Goal: Information Seeking & Learning: Find specific fact

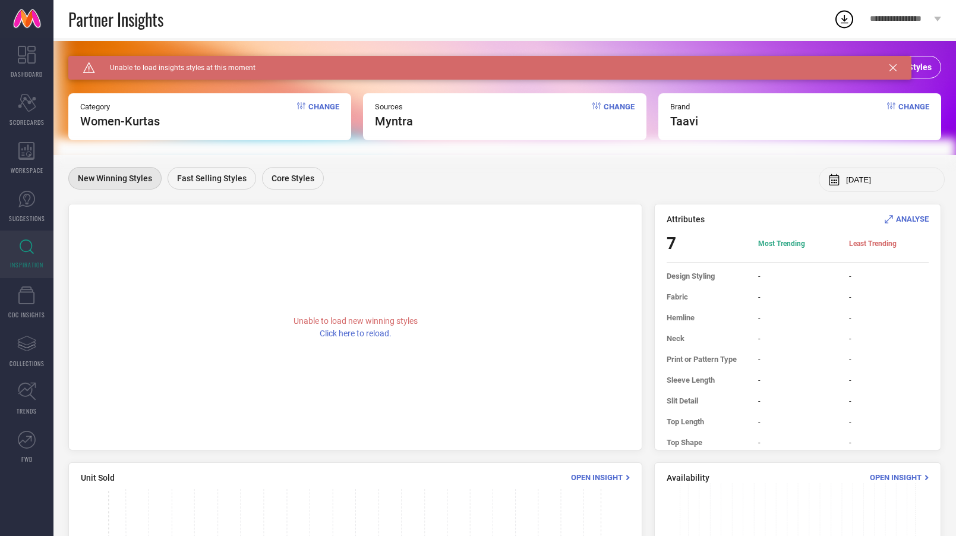
click at [893, 71] on div "Caution Created with Sketch. Unable to load insights styles at this moment" at bounding box center [489, 68] width 843 height 24
click at [892, 67] on icon at bounding box center [893, 67] width 7 height 7
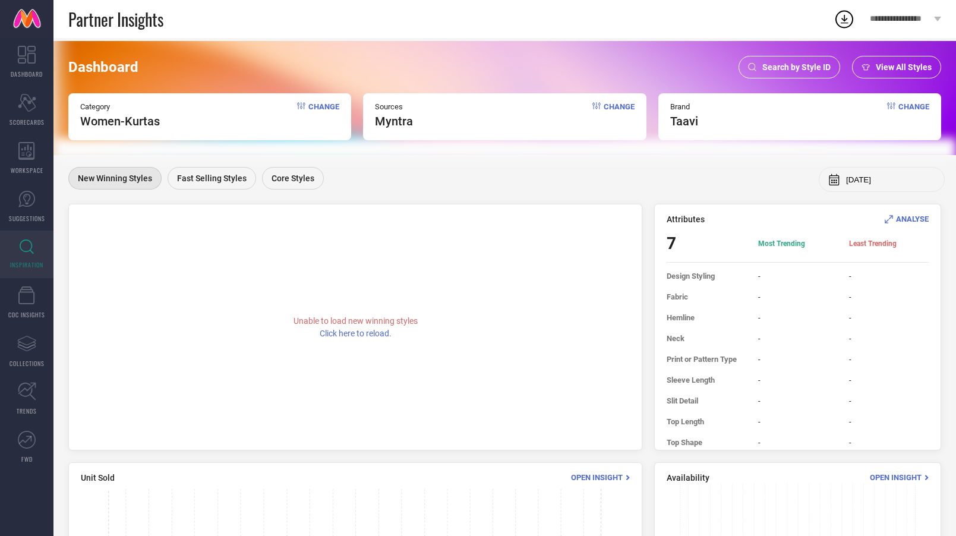
click at [823, 61] on div "Search by Style ID" at bounding box center [790, 67] width 102 height 23
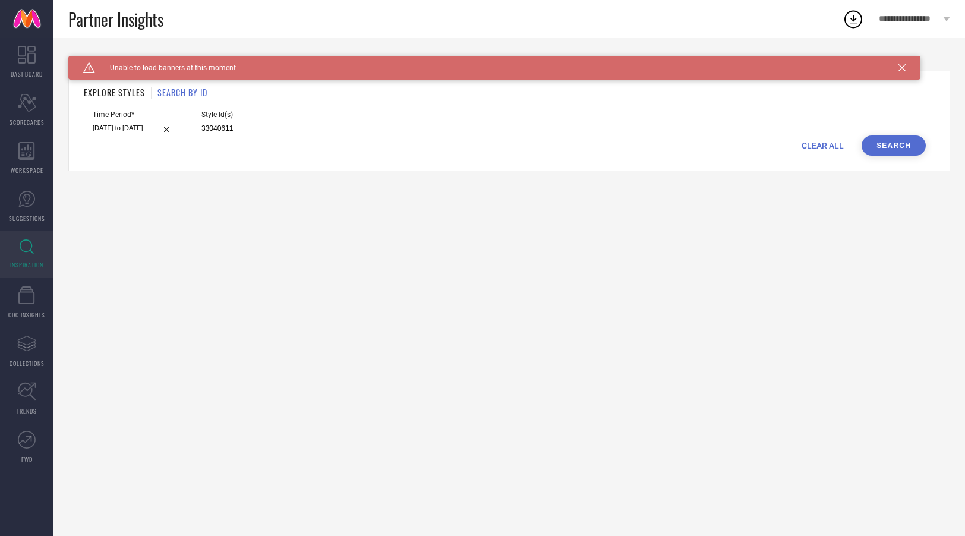
drag, startPoint x: 266, startPoint y: 128, endPoint x: 174, endPoint y: 127, distance: 92.1
click at [174, 127] on div "Time Period* [DATE] to [DATE] Style Id(s) 33040611" at bounding box center [509, 123] width 833 height 25
paste input "4890348"
type input "34890348"
click at [902, 146] on button "Search" at bounding box center [894, 146] width 64 height 20
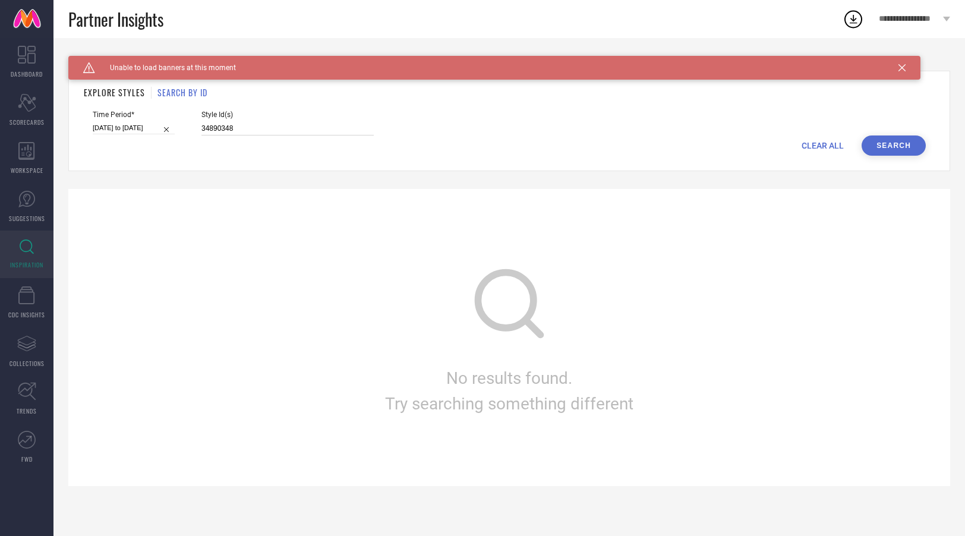
click at [239, 132] on input "34890348" at bounding box center [287, 129] width 172 height 14
select select "2"
select select "2025"
select select "3"
select select "2025"
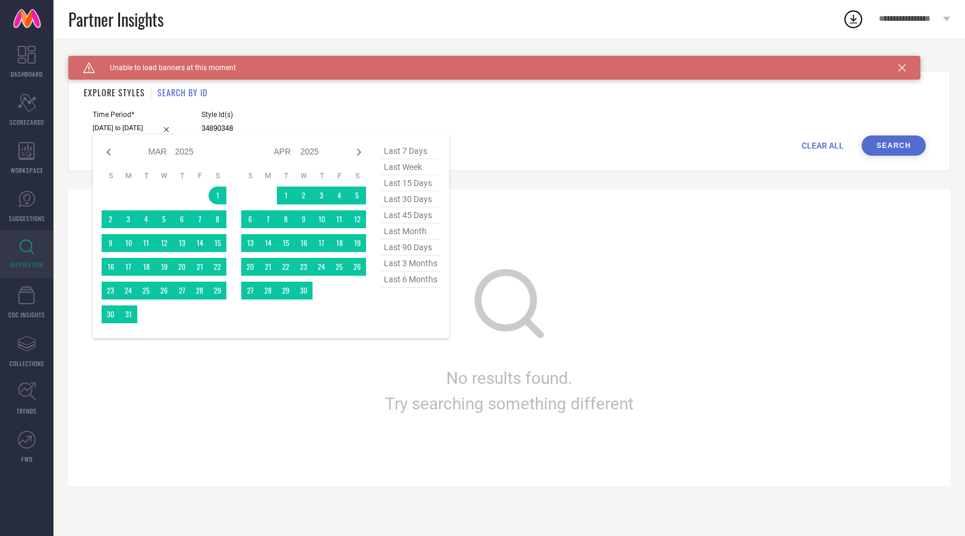
click at [116, 124] on input "[DATE] to [DATE]" at bounding box center [134, 128] width 82 height 12
click at [410, 281] on span "last 6 months" at bounding box center [410, 280] width 59 height 16
type input "[DATE] to [DATE]"
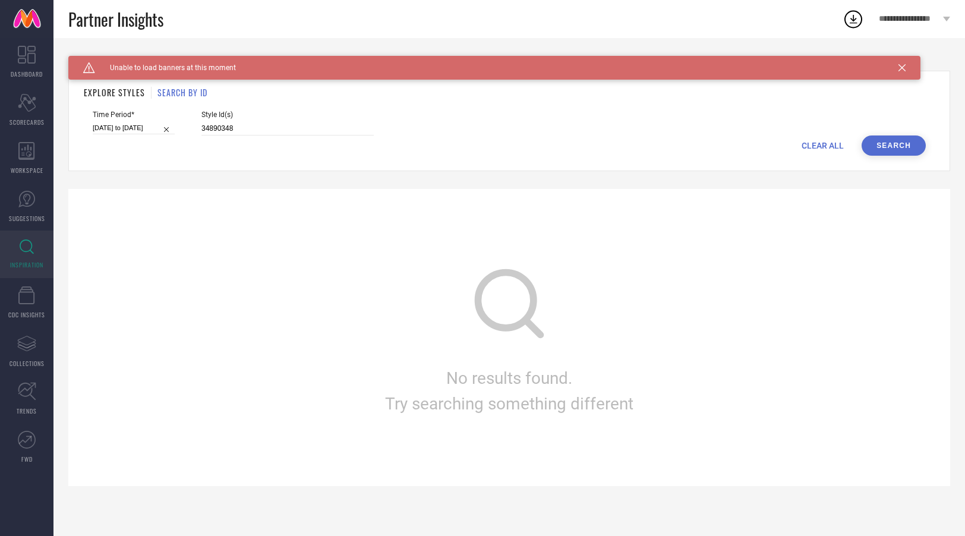
drag, startPoint x: 579, startPoint y: 152, endPoint x: 837, endPoint y: 139, distance: 258.3
click at [580, 152] on div "CLEAR ALL Search" at bounding box center [509, 146] width 833 height 20
click at [901, 141] on button "Search" at bounding box center [894, 146] width 64 height 20
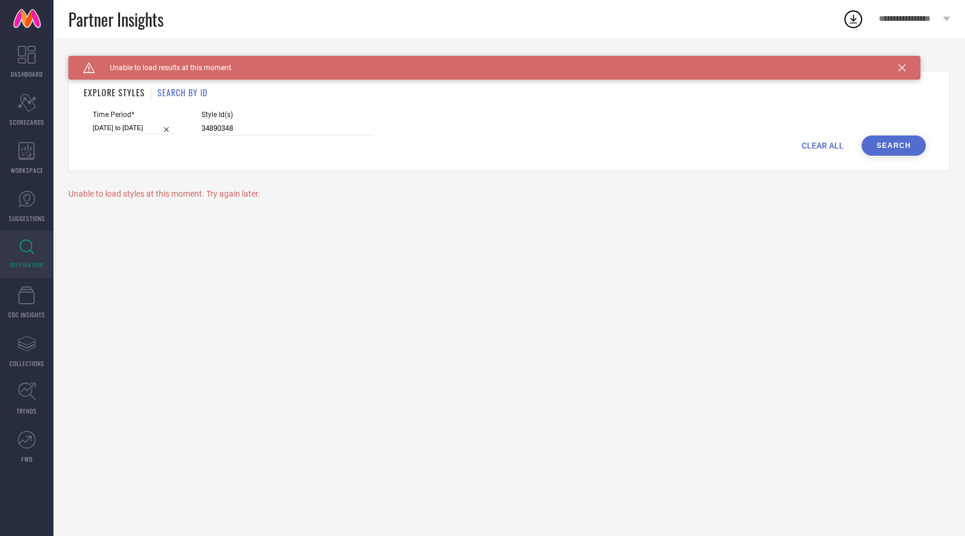
click at [905, 70] on icon at bounding box center [902, 67] width 7 height 7
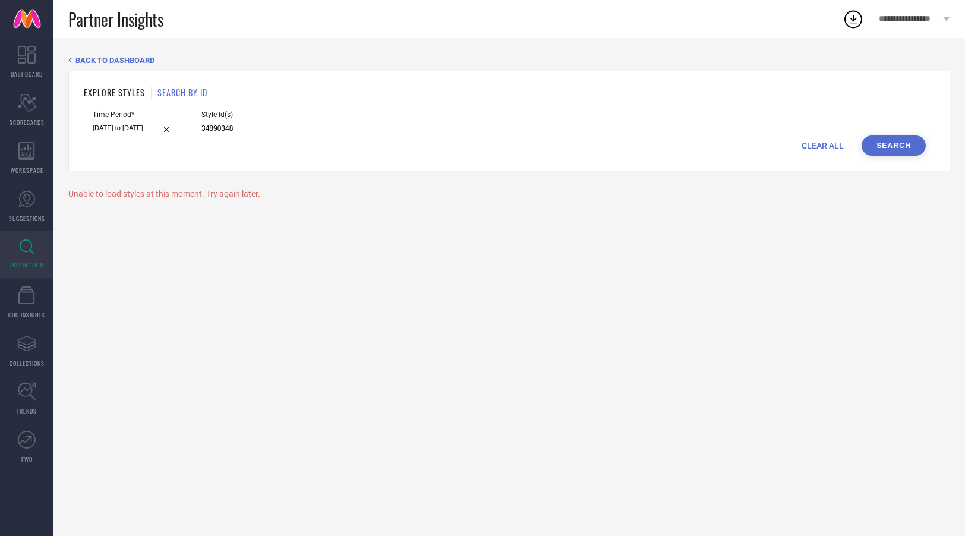
drag, startPoint x: 243, startPoint y: 123, endPoint x: 144, endPoint y: 121, distance: 98.1
click at [144, 121] on div "Time Period* [DATE] to [DATE] Style Id(s) 34890348" at bounding box center [509, 123] width 833 height 25
drag, startPoint x: 244, startPoint y: 119, endPoint x: 177, endPoint y: 119, distance: 66.6
click at [177, 119] on div "Time Period* [DATE] to [DATE] Style Id(s) 34890348" at bounding box center [509, 123] width 833 height 25
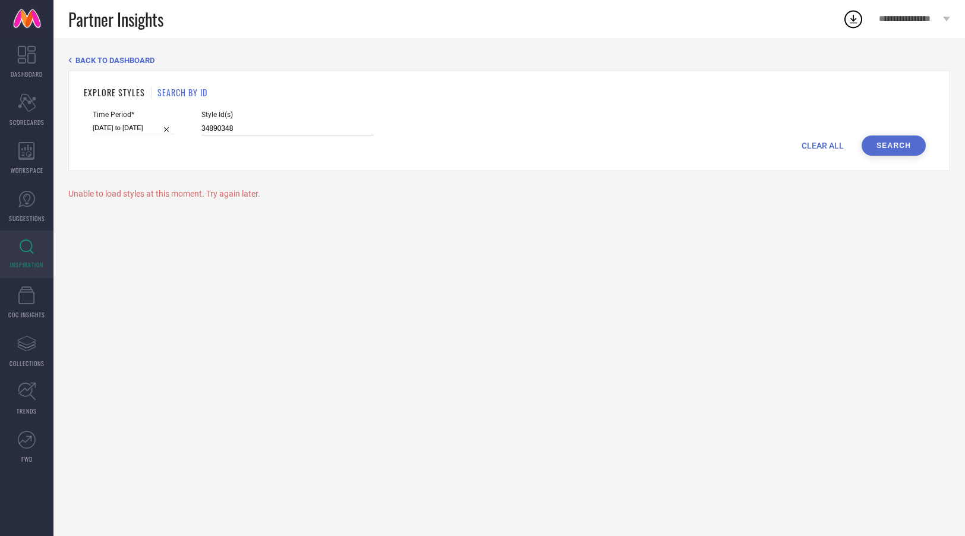
drag, startPoint x: 218, startPoint y: 131, endPoint x: 178, endPoint y: 132, distance: 40.4
click at [178, 132] on div "Time Period* [DATE] to [DATE] Style Id(s) 34890348" at bounding box center [509, 123] width 833 height 25
type input "3"
paste input "34890348"
type input "34890348"
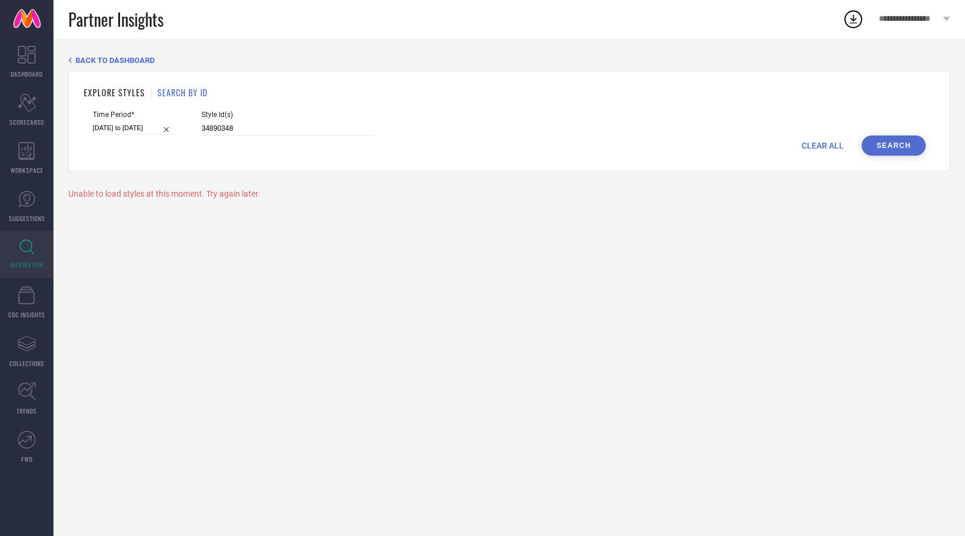
click at [905, 149] on button "Search" at bounding box center [894, 146] width 64 height 20
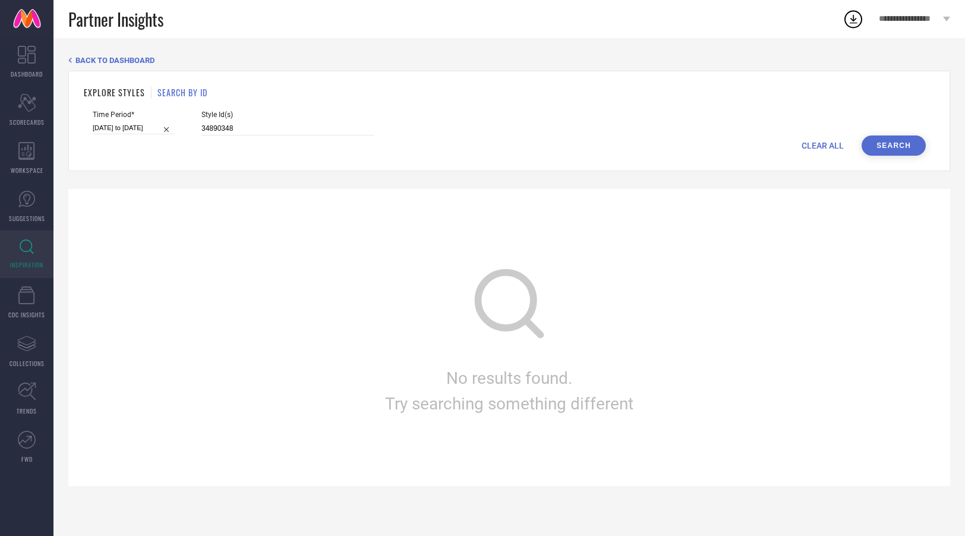
click at [177, 97] on h1 "SEARCH BY ID" at bounding box center [183, 92] width 50 height 12
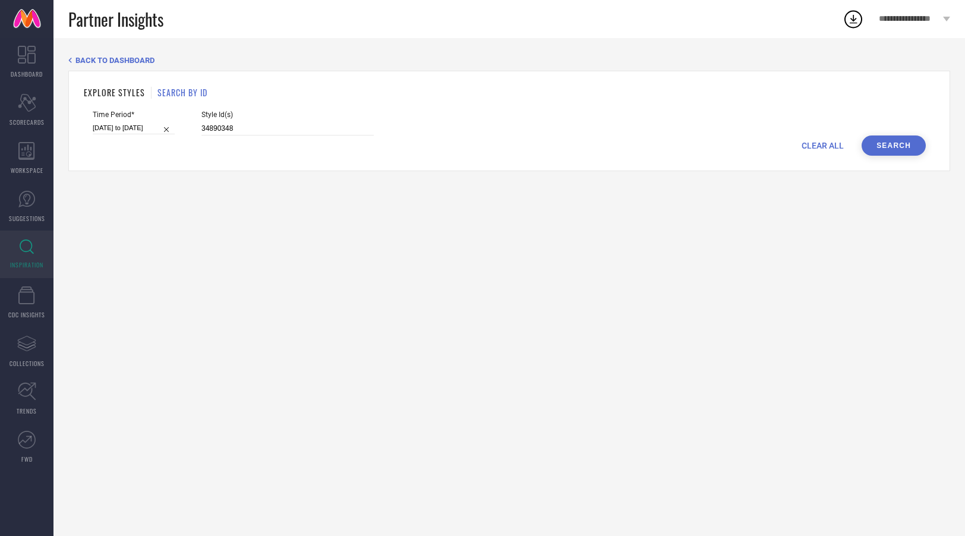
click at [191, 93] on h1 "SEARCH BY ID" at bounding box center [183, 92] width 50 height 12
drag, startPoint x: 229, startPoint y: 122, endPoint x: 145, endPoint y: 119, distance: 83.9
click at [145, 119] on div "Time Period* [DATE] to [DATE] Style Id(s) 34890348" at bounding box center [509, 123] width 833 height 25
drag, startPoint x: 224, startPoint y: 127, endPoint x: 153, endPoint y: 122, distance: 71.4
click at [153, 122] on div "Time Period* [DATE] to [DATE] Style Id(s) 34890348" at bounding box center [509, 123] width 833 height 25
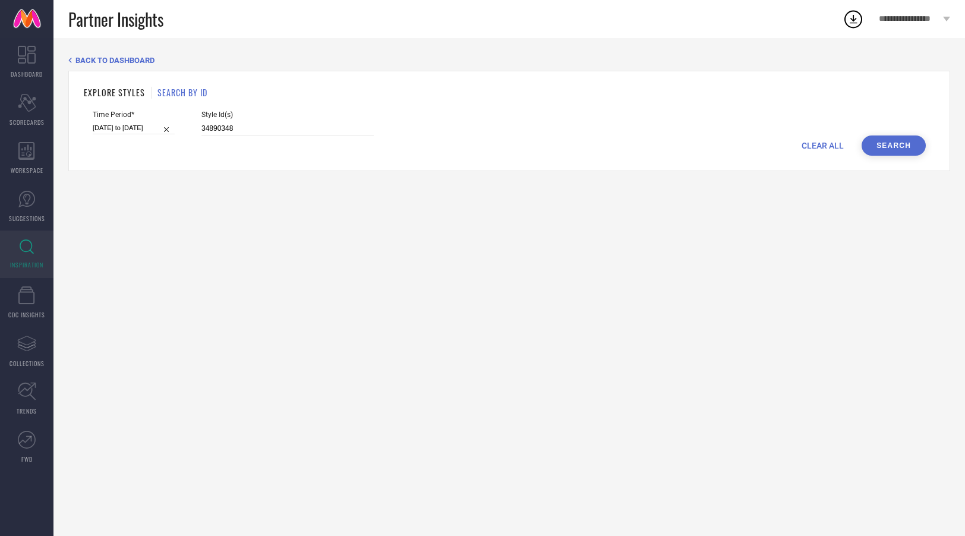
click at [883, 137] on button "Search" at bounding box center [894, 146] width 64 height 20
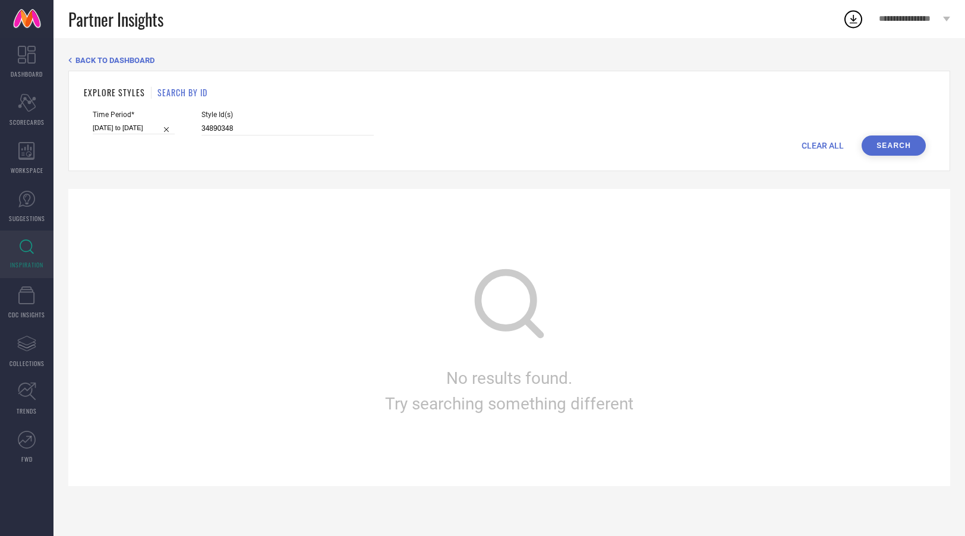
select select "3"
select select "2025"
select select "4"
select select "2025"
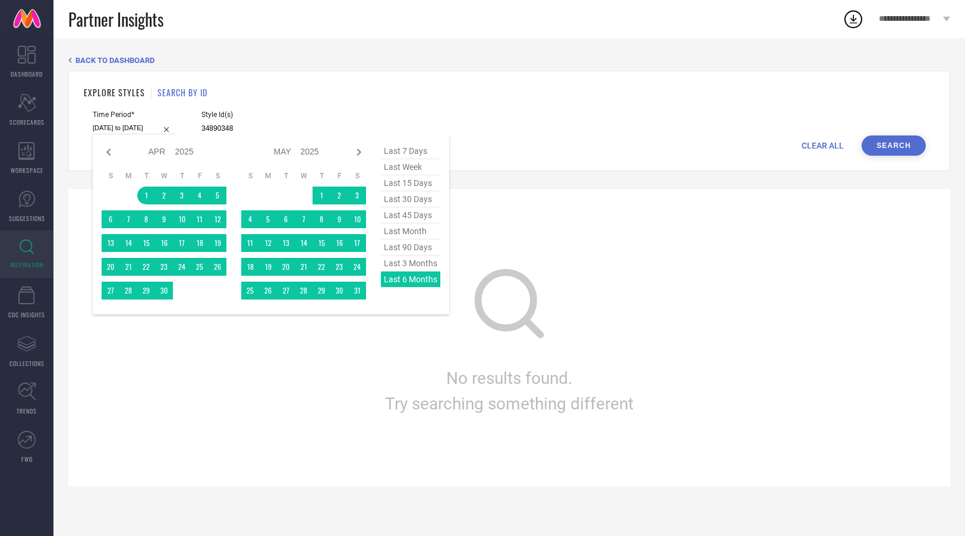
click at [115, 125] on input "[DATE] to [DATE]" at bounding box center [134, 128] width 82 height 12
click at [410, 167] on span "last week" at bounding box center [410, 167] width 59 height 16
type input "[DATE] to [DATE]"
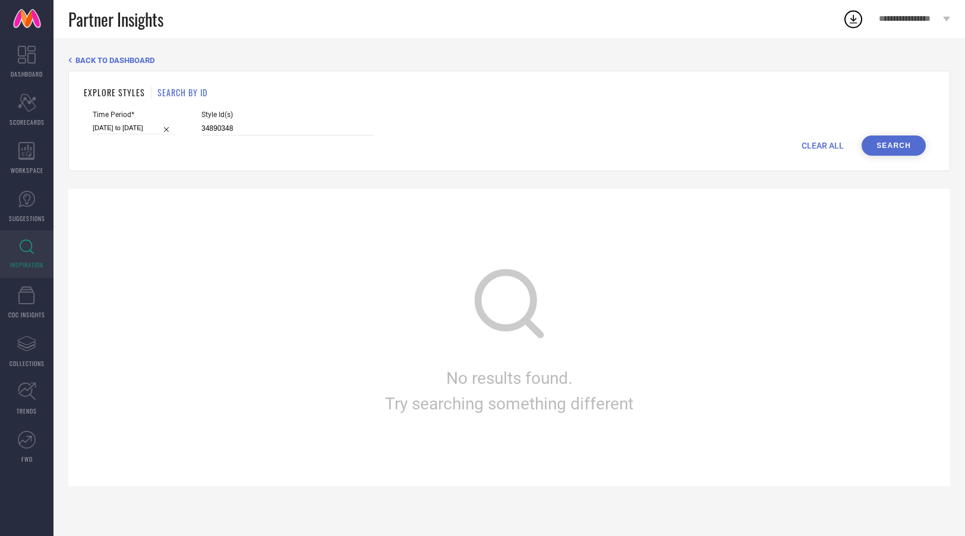
click at [905, 147] on button "Search" at bounding box center [894, 146] width 64 height 20
drag, startPoint x: 229, startPoint y: 128, endPoint x: 162, endPoint y: 121, distance: 68.1
click at [162, 121] on div "Time Period* [DATE] to [DATE] Style Id(s) 34890348" at bounding box center [509, 123] width 833 height 25
paste input "3040673"
click at [899, 146] on button "Search" at bounding box center [894, 146] width 64 height 20
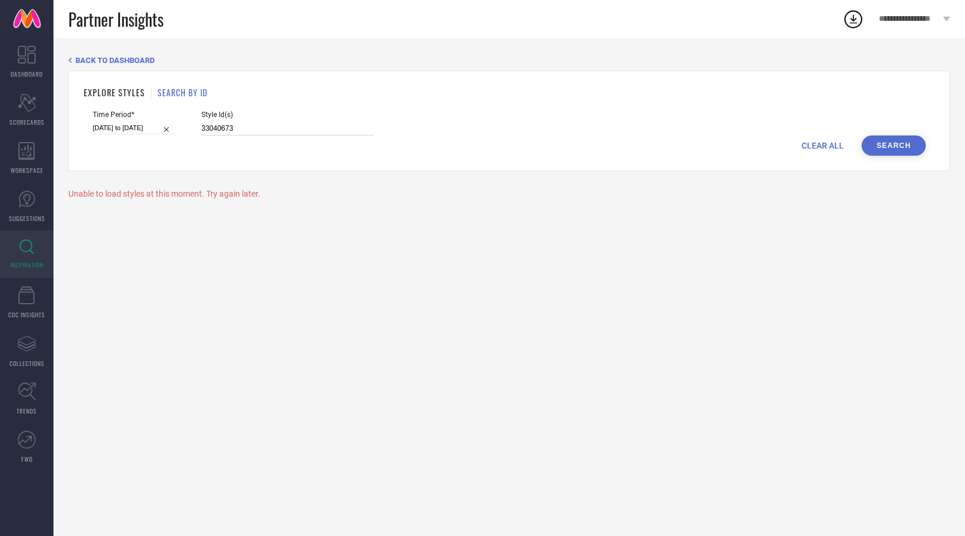
drag, startPoint x: 317, startPoint y: 128, endPoint x: 201, endPoint y: 125, distance: 116.0
click at [201, 125] on input "33040673" at bounding box center [287, 129] width 172 height 14
type input "3"
paste input "32496351"
type input "32496351"
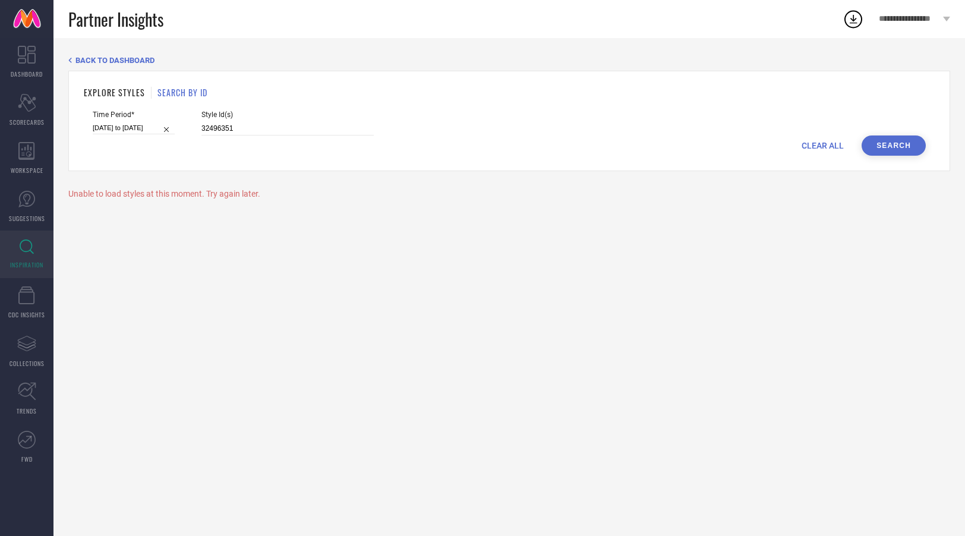
click at [881, 147] on button "Search" at bounding box center [894, 146] width 64 height 20
